Goal: Communication & Community: Answer question/provide support

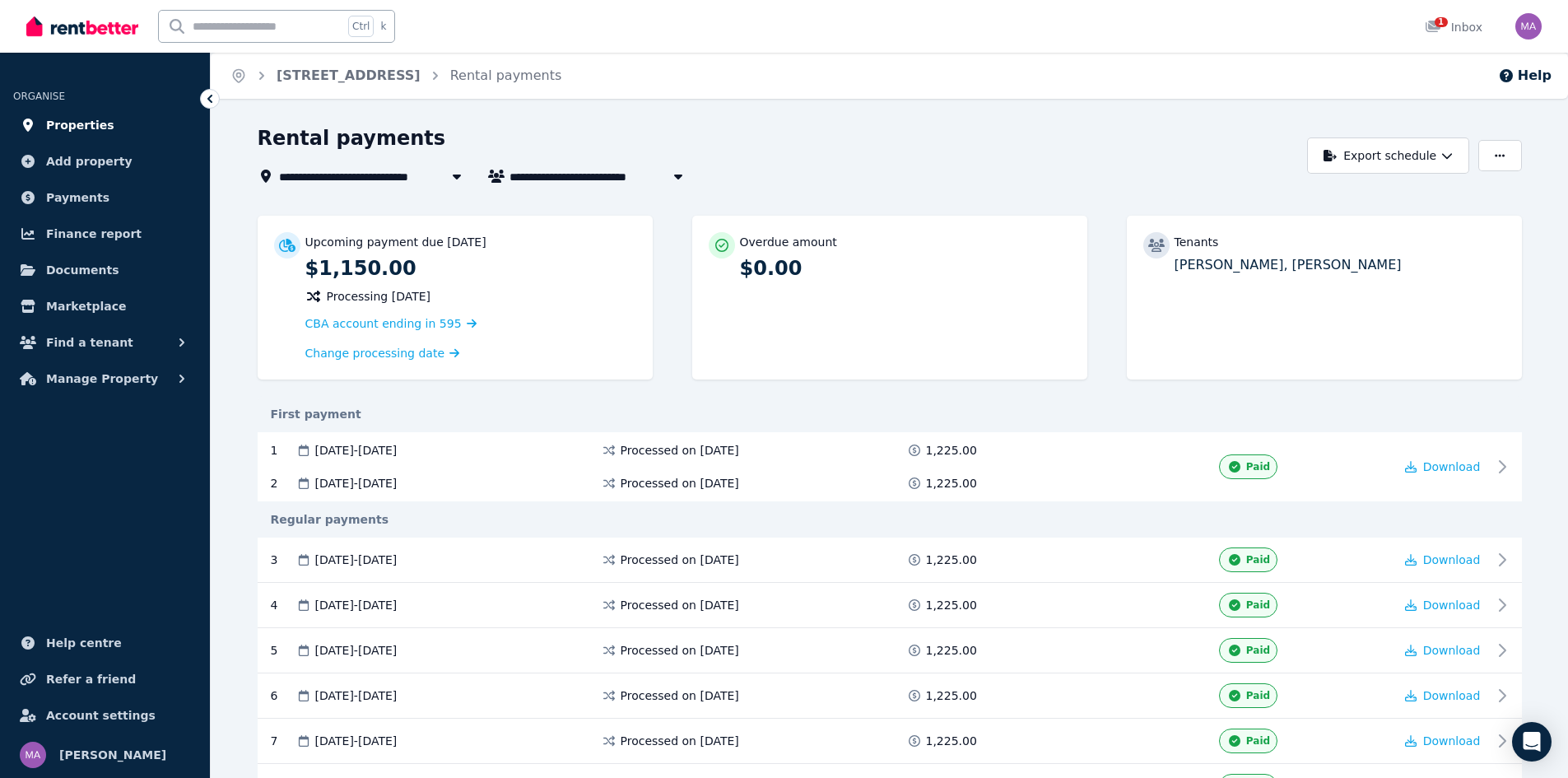
click at [82, 134] on span "Properties" at bounding box center [80, 125] width 69 height 20
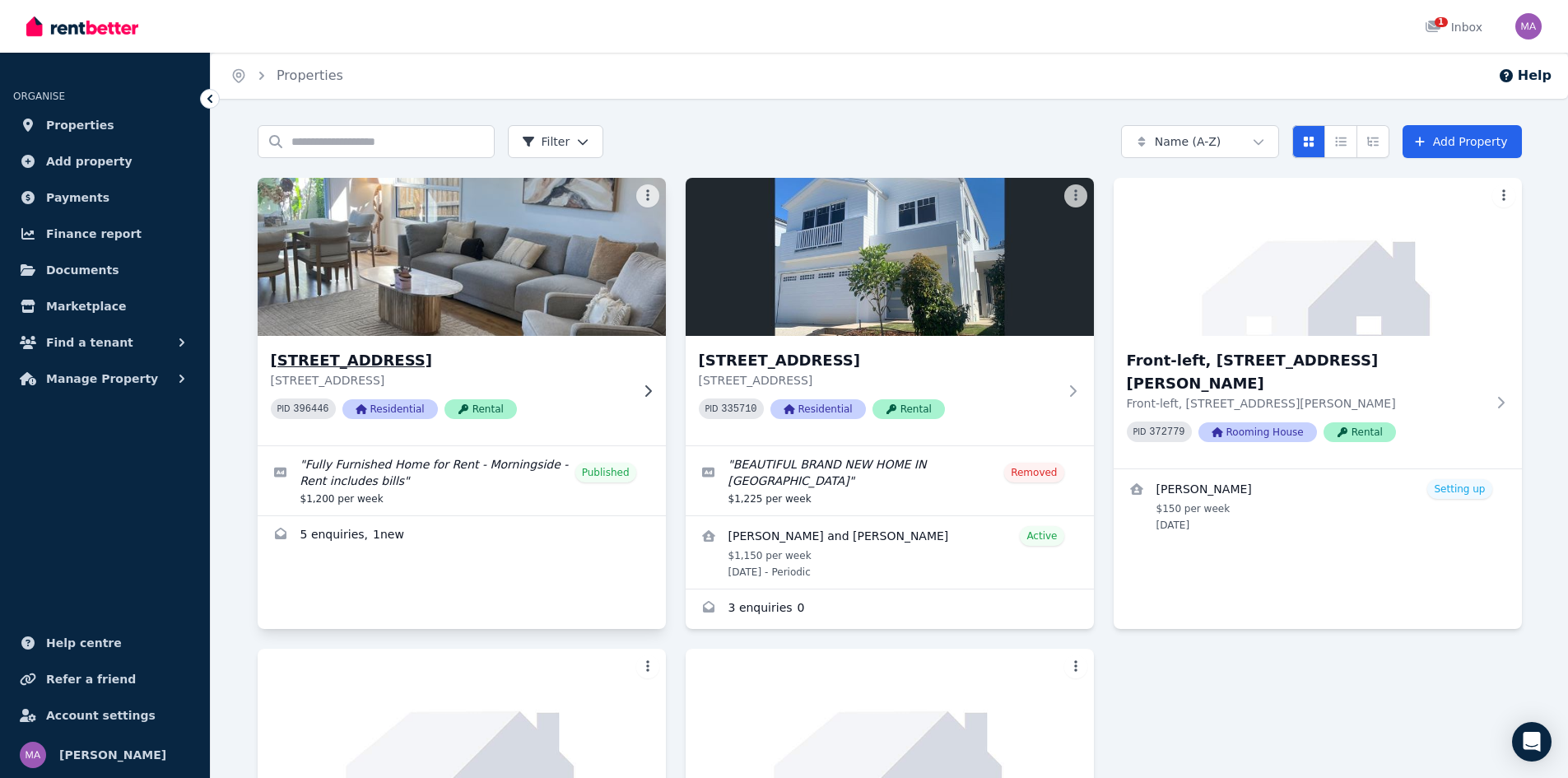
click at [368, 308] on img at bounding box center [461, 257] width 429 height 167
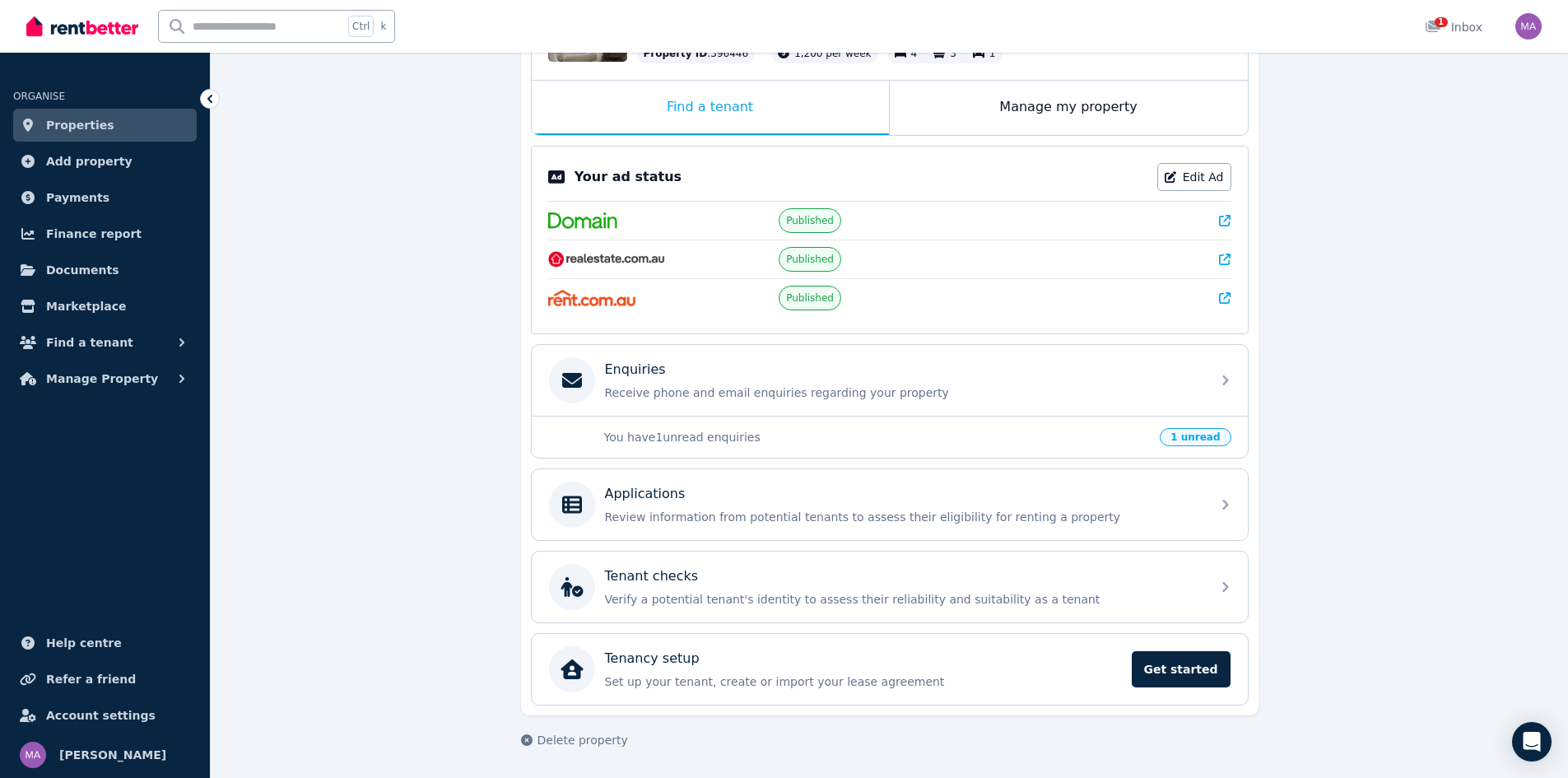
scroll to position [244, 0]
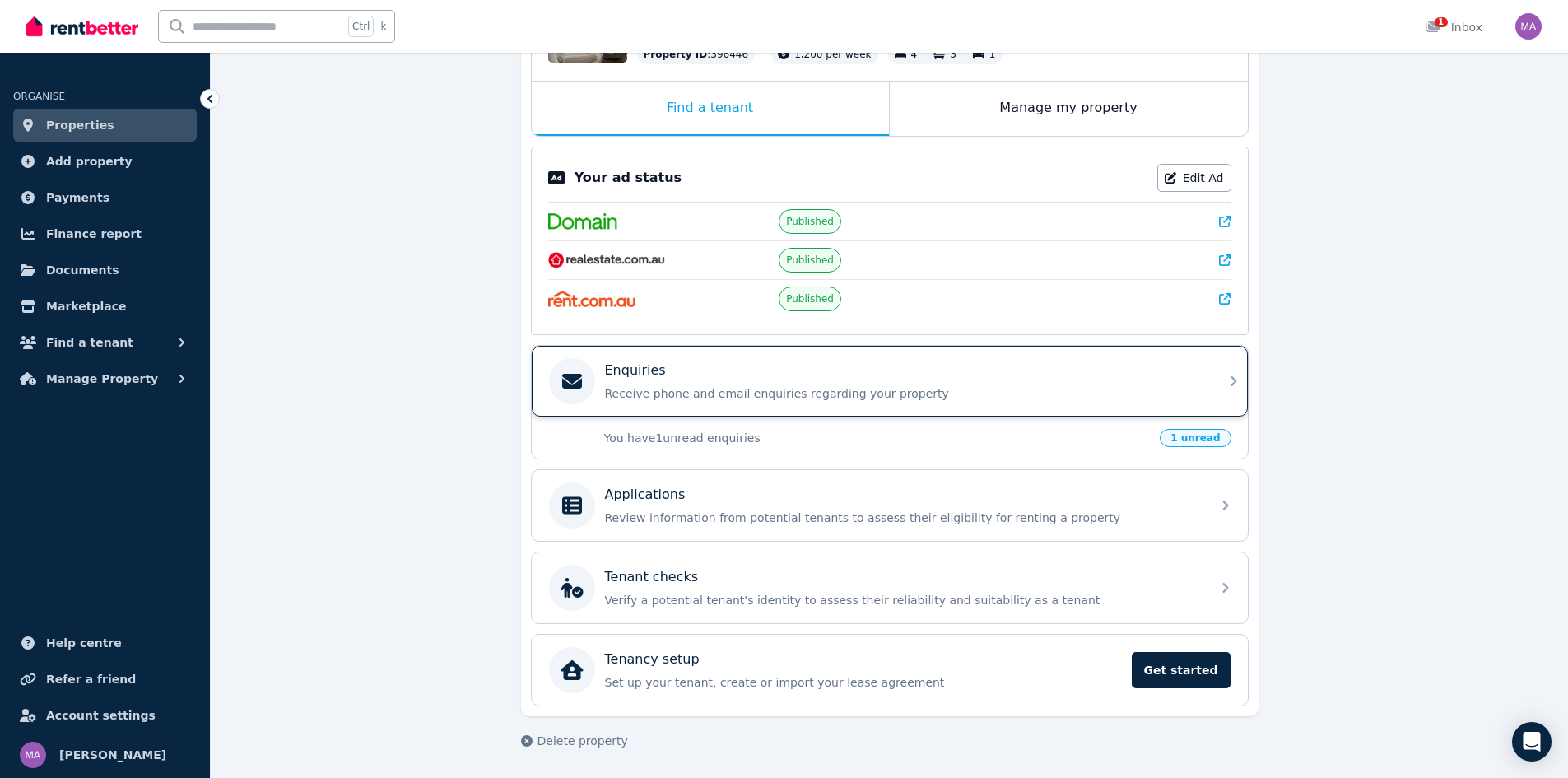
click at [666, 378] on div "Enquiries" at bounding box center [902, 371] width 596 height 20
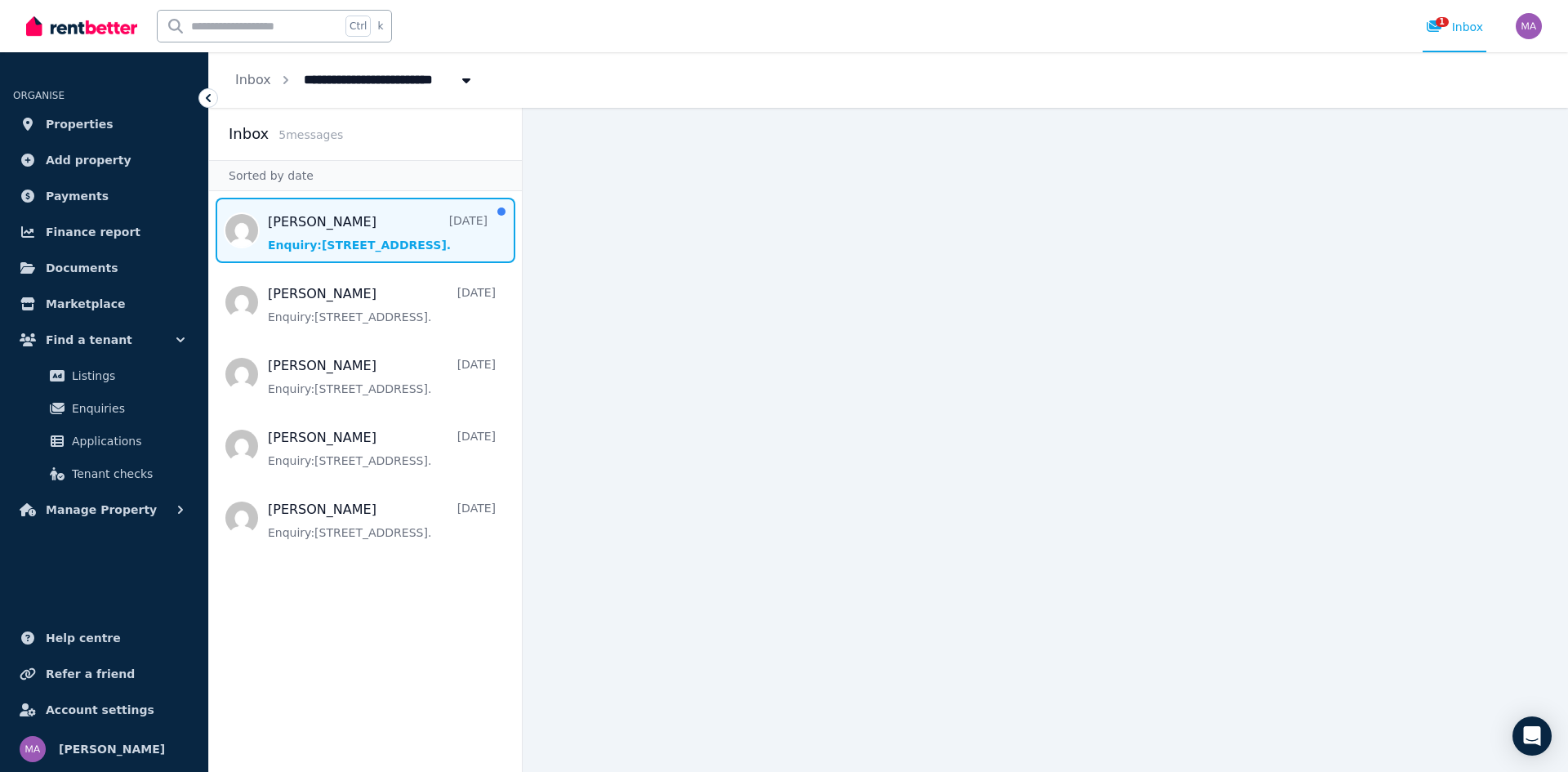
click at [333, 220] on span "Message list" at bounding box center [365, 231] width 313 height 65
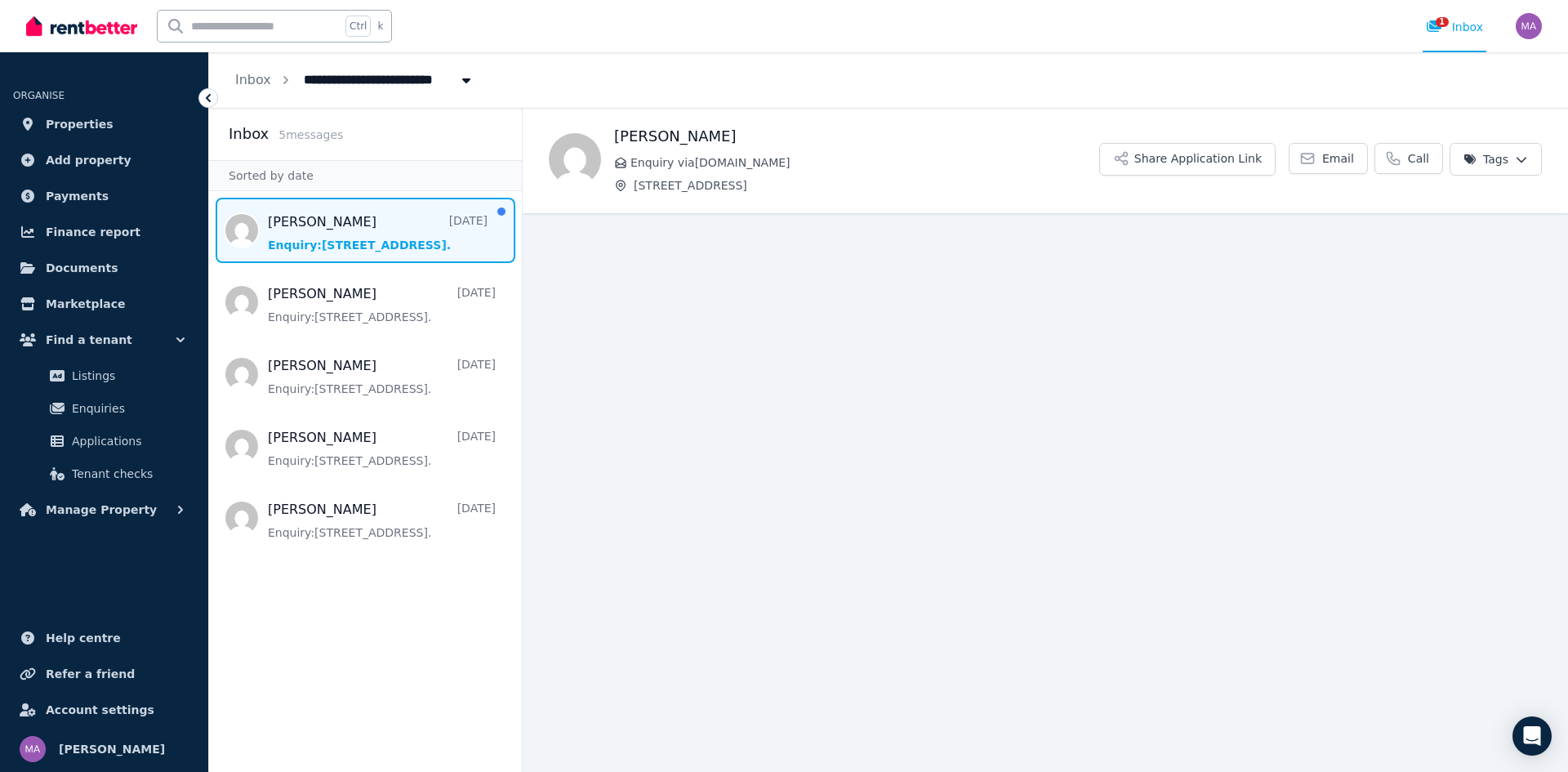
click at [370, 256] on span "Message list" at bounding box center [365, 231] width 313 height 65
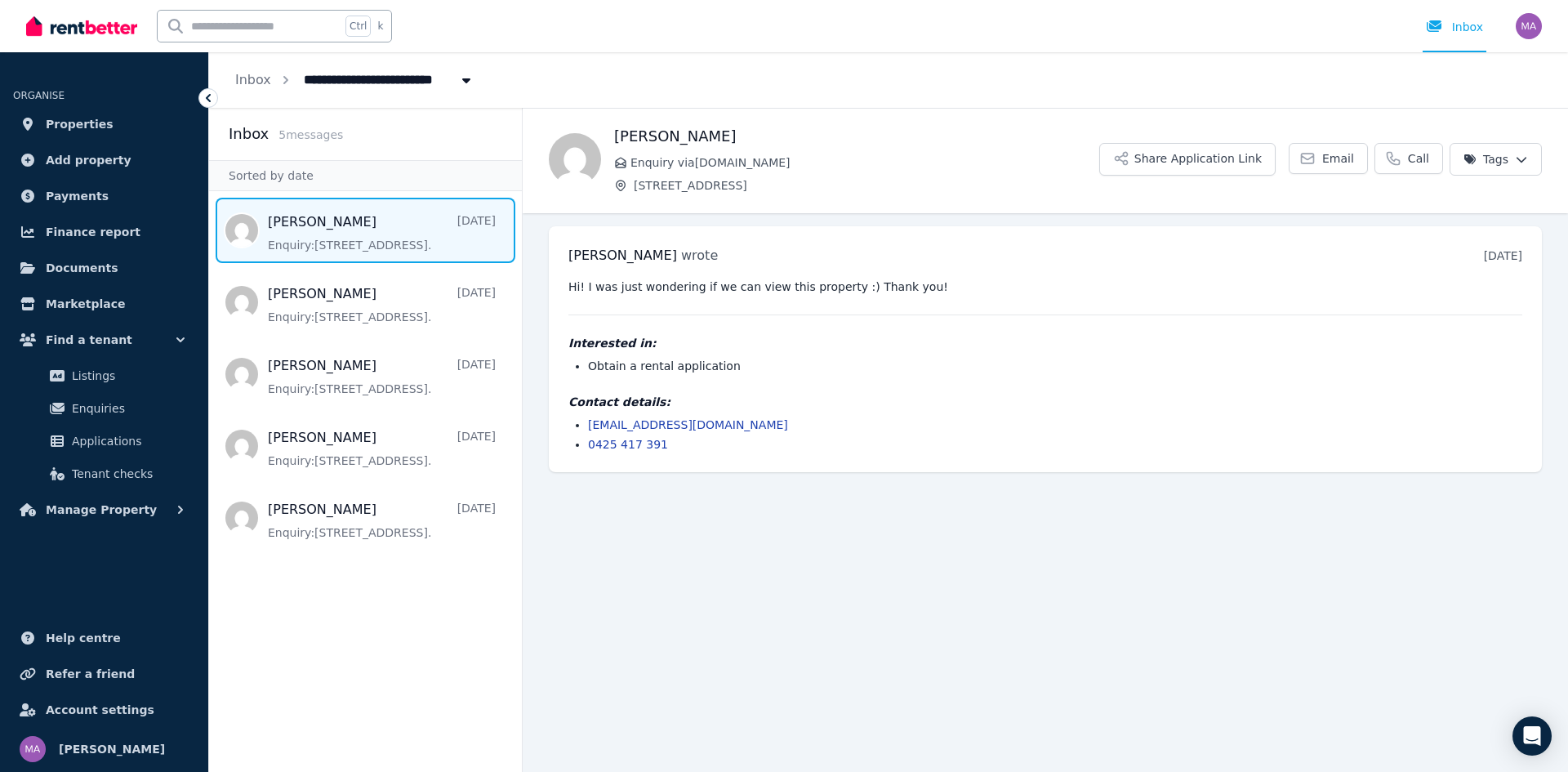
click at [839, 276] on div "Harriet Osullivan wrote 2 days ago 11:55 am on Tue, 12 Aug 2025 Hi! I was just …" at bounding box center [1046, 349] width 993 height 246
click at [822, 285] on pre "Hi! I was just wondering if we can view this property :) Thank you!" at bounding box center [1045, 287] width 954 height 16
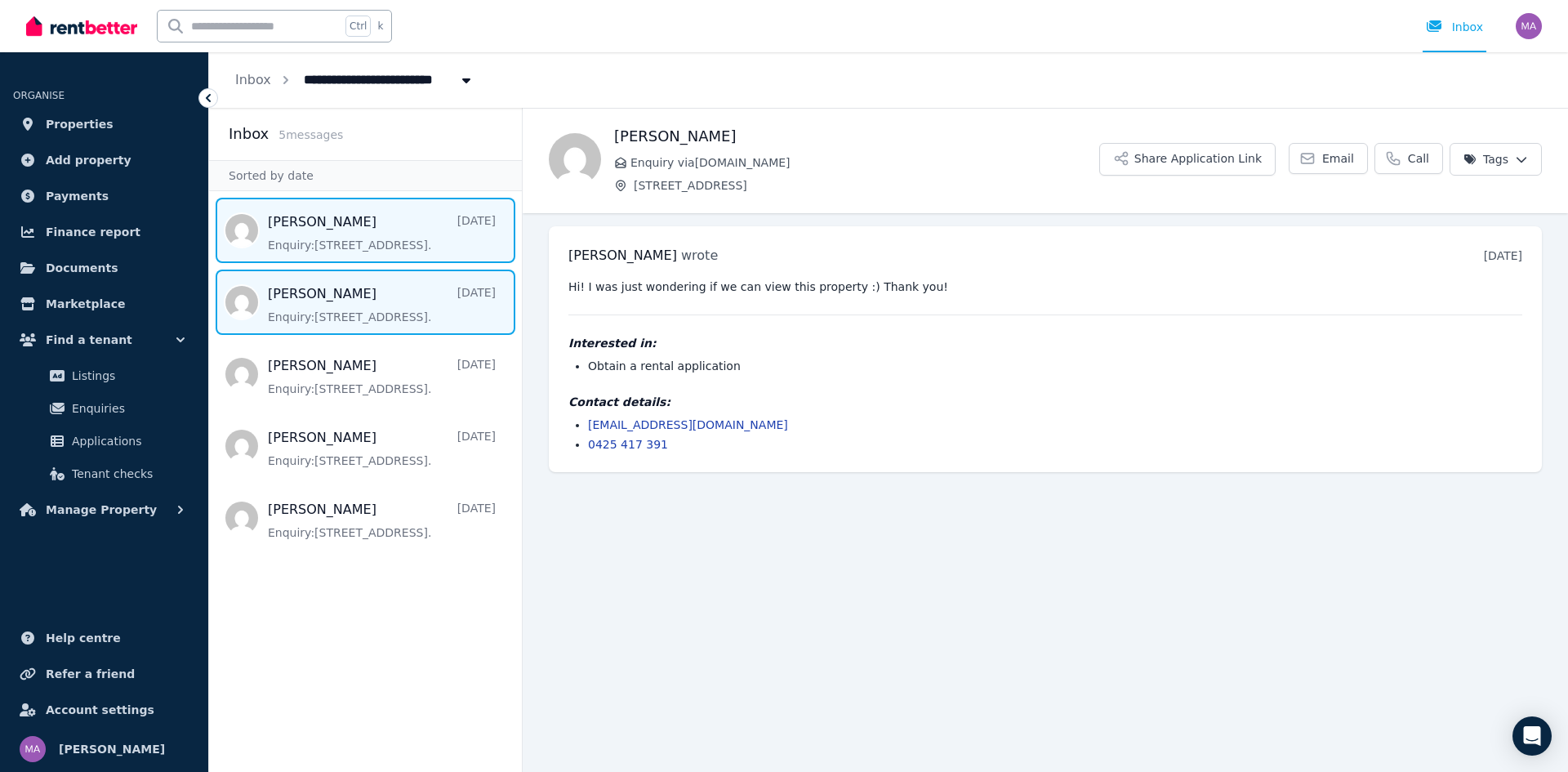
click at [347, 275] on span "Message list" at bounding box center [365, 302] width 313 height 65
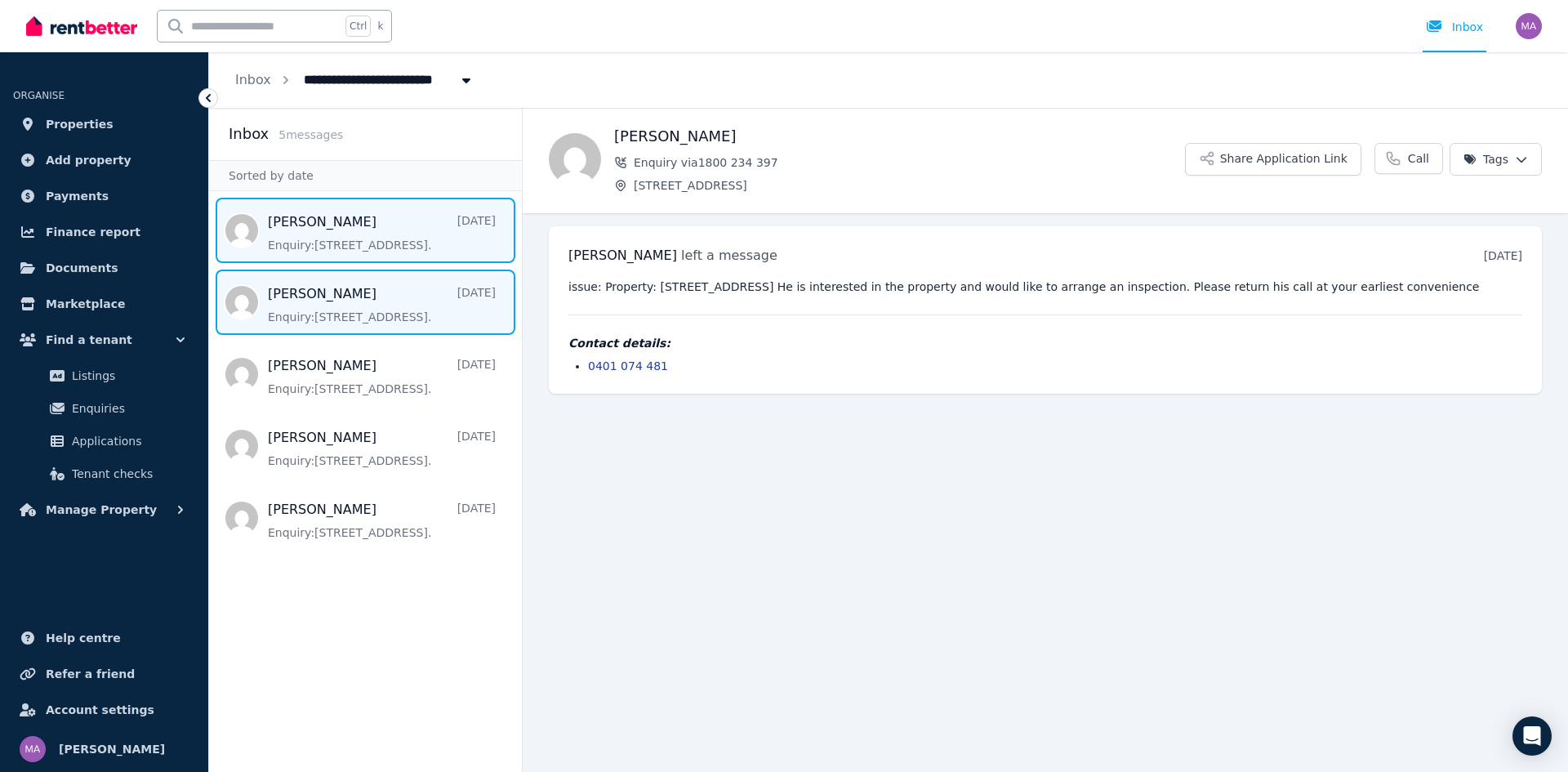
click at [373, 237] on span "Message list" at bounding box center [365, 231] width 313 height 65
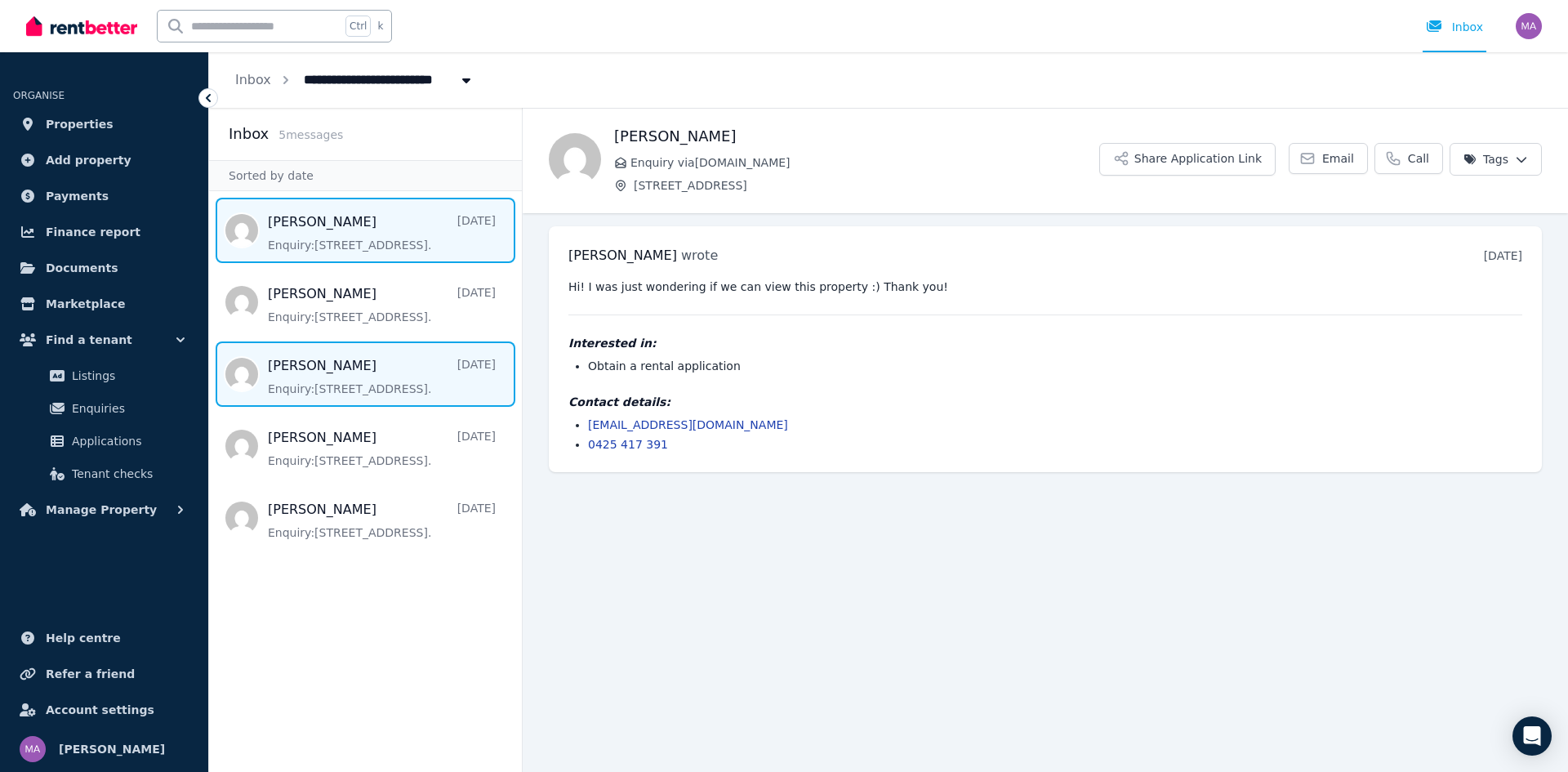
click at [363, 389] on span "Message list" at bounding box center [365, 374] width 313 height 65
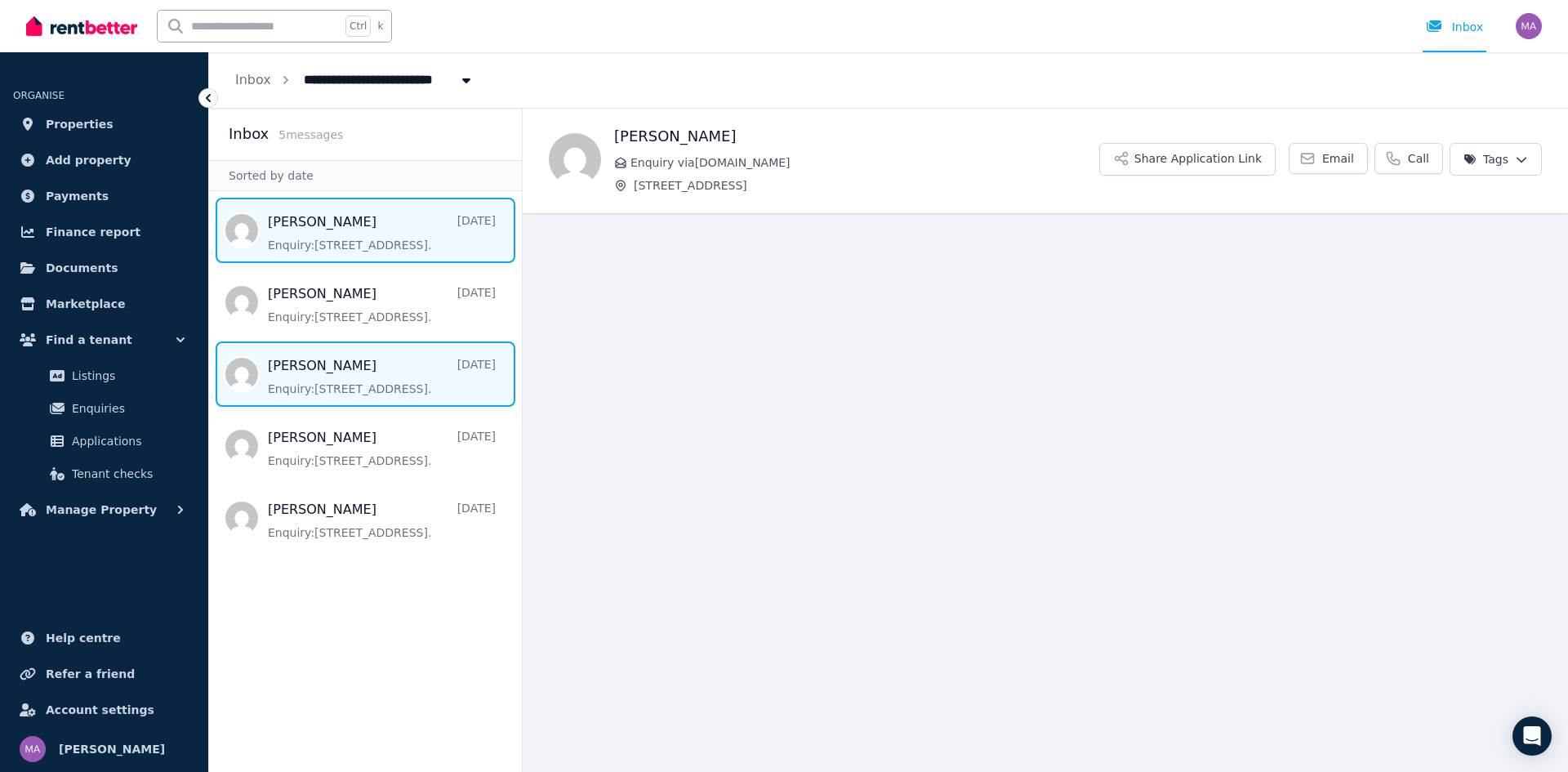
click at [372, 232] on span "Message list" at bounding box center [365, 231] width 313 height 65
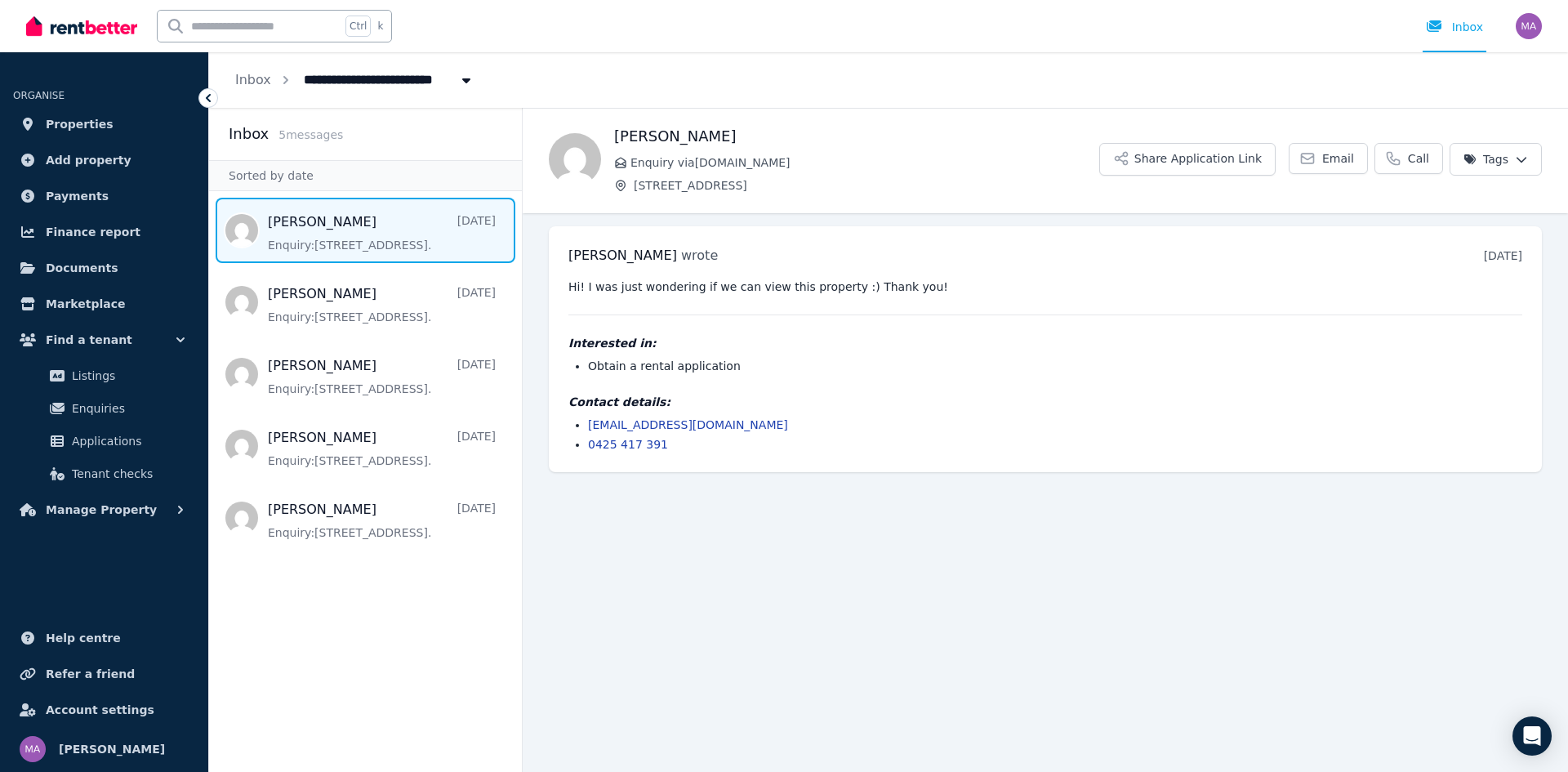
click at [362, 77] on span "17 Abinger St, Morningside" at bounding box center [376, 78] width 164 height 26
type input "**********"
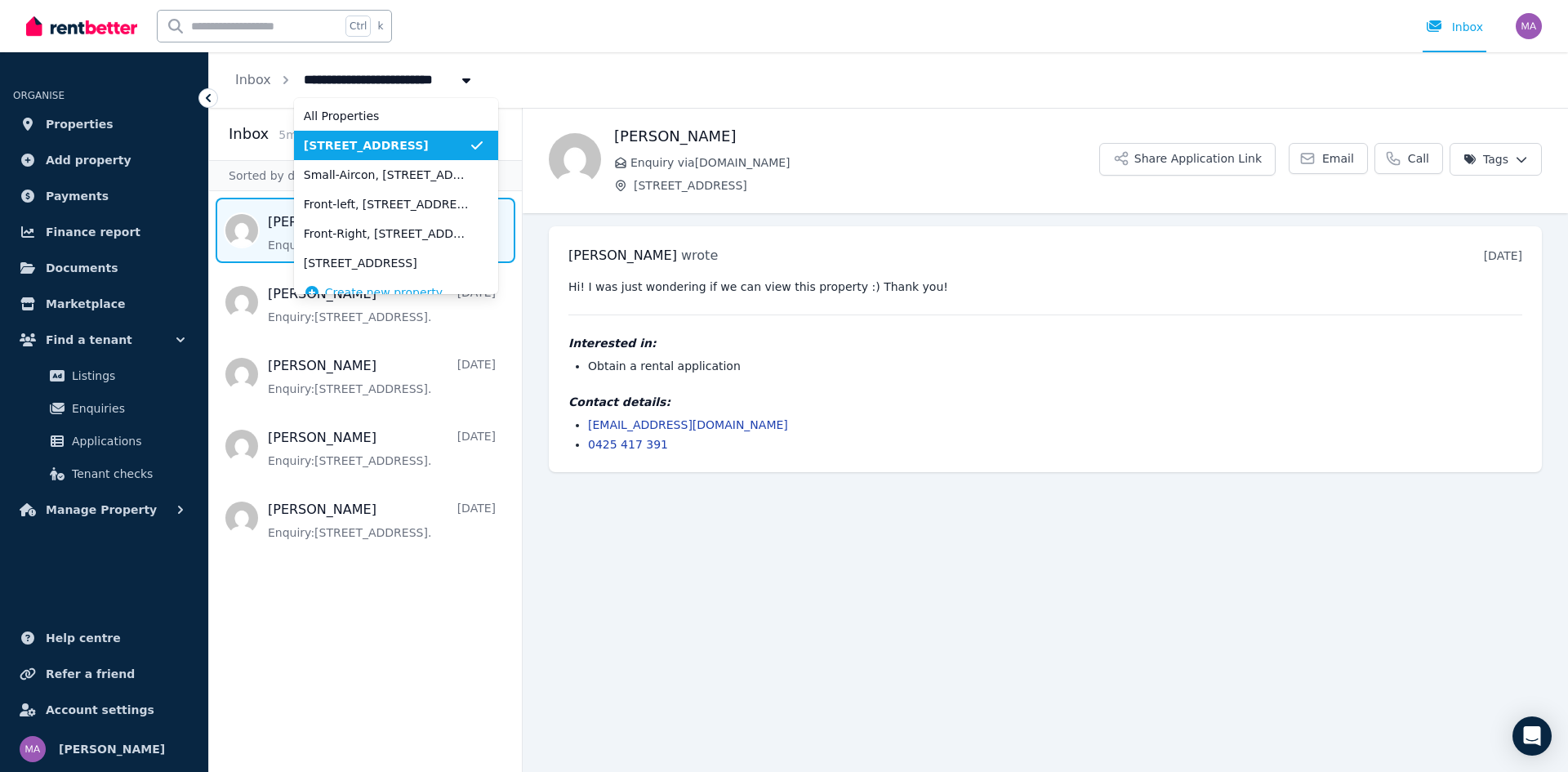
click at [361, 155] on li "17 Abinger St, Morningside" at bounding box center [396, 145] width 204 height 29
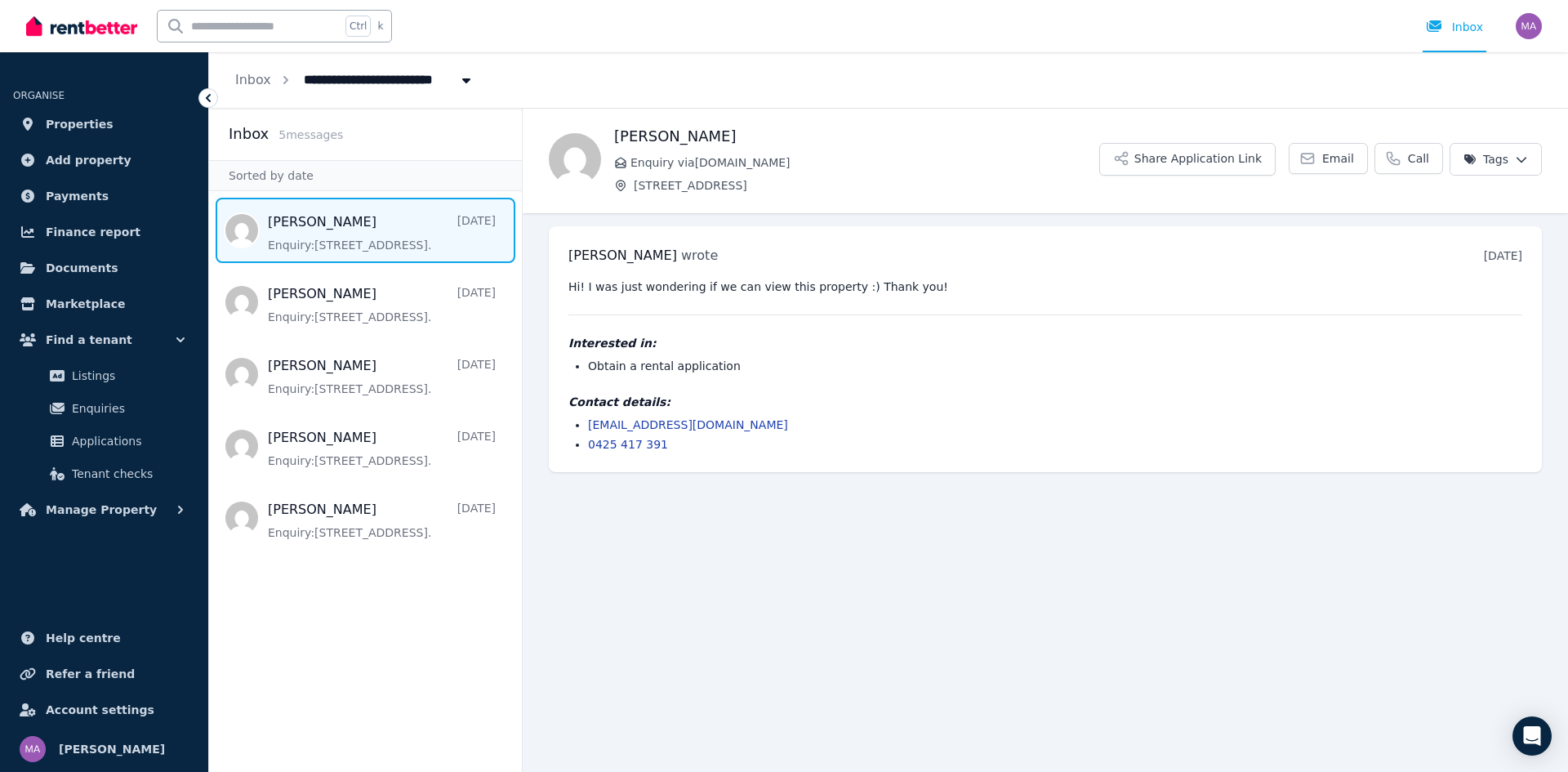
click at [767, 568] on main "Back Harriet Osullivan Enquiry via RealEstate.com.au 17 Abinger St, Morningside…" at bounding box center [1045, 440] width 1045 height 664
